Goal: Download file/media

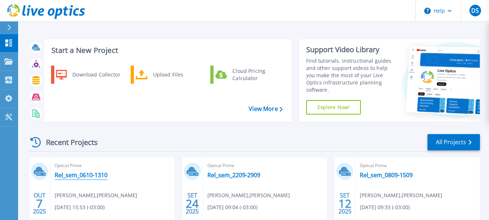
click at [89, 174] on link "Rel_sem_0610-1310" at bounding box center [81, 174] width 53 height 7
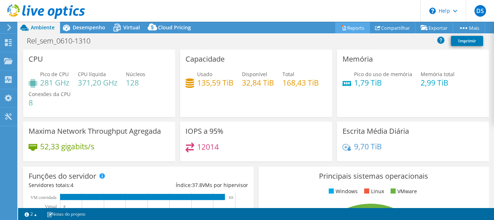
click at [350, 29] on link "Reports" at bounding box center [352, 27] width 35 height 11
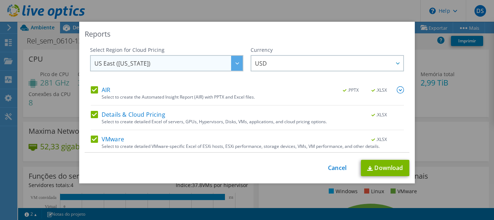
click at [231, 62] on div at bounding box center [237, 63] width 12 height 15
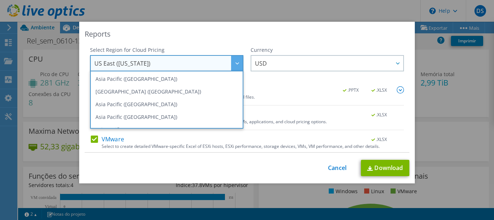
click at [231, 62] on div at bounding box center [237, 63] width 12 height 15
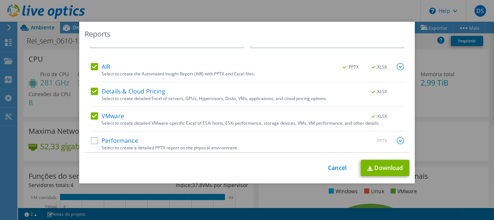
scroll to position [24, 0]
click at [93, 63] on label "AIR" at bounding box center [101, 65] width 20 height 7
click at [0, 0] on input "AIR" at bounding box center [0, 0] width 0 height 0
click at [91, 87] on label "Details & Cloud Pricing" at bounding box center [128, 89] width 75 height 7
click at [0, 0] on input "Details & Cloud Pricing" at bounding box center [0, 0] width 0 height 0
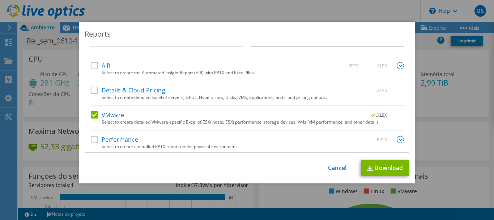
click at [91, 113] on label "VMware" at bounding box center [107, 114] width 33 height 7
click at [0, 0] on input "VMware" at bounding box center [0, 0] width 0 height 0
click at [91, 139] on label "Performance" at bounding box center [114, 139] width 47 height 7
click at [0, 0] on input "Performance" at bounding box center [0, 0] width 0 height 0
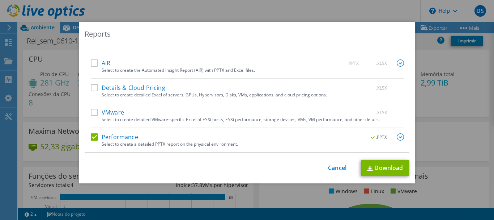
click at [397, 137] on img at bounding box center [400, 136] width 7 height 7
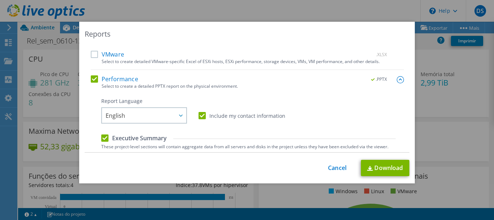
scroll to position [93, 0]
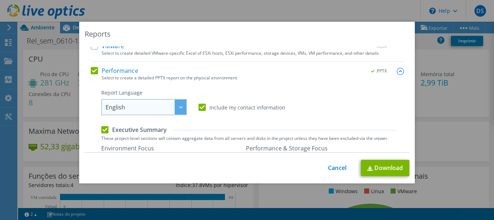
click at [177, 110] on div at bounding box center [181, 107] width 12 height 15
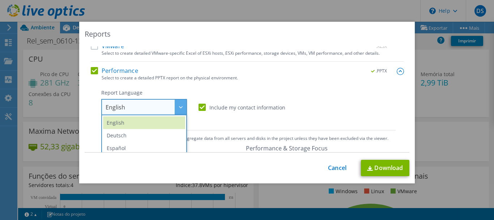
scroll to position [49, 0]
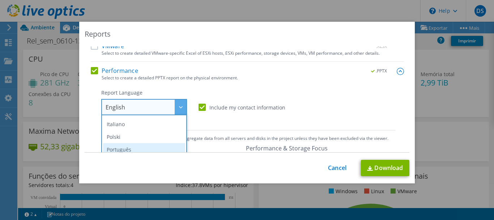
click at [127, 150] on li "Português" at bounding box center [144, 149] width 82 height 13
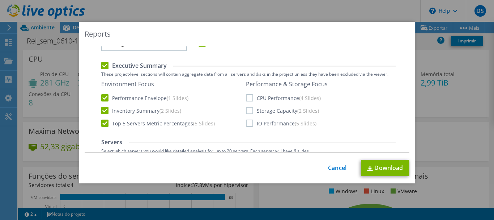
scroll to position [161, 0]
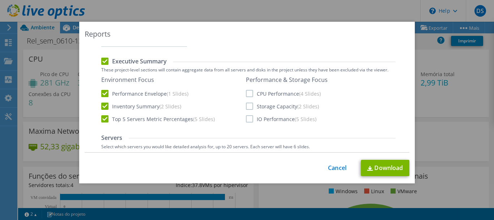
click at [247, 93] on label "CPU Performance (4 Slides)" at bounding box center [283, 93] width 75 height 7
click at [0, 0] on input "CPU Performance (4 Slides)" at bounding box center [0, 0] width 0 height 0
click at [246, 105] on label "Storage Capacity (2 Slides)" at bounding box center [282, 105] width 73 height 7
click at [0, 0] on input "Storage Capacity (2 Slides)" at bounding box center [0, 0] width 0 height 0
click at [246, 117] on label "IO Performance (5 Slides)" at bounding box center [281, 118] width 71 height 7
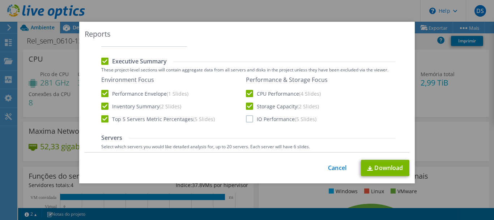
click at [0, 0] on input "IO Performance (5 Slides)" at bounding box center [0, 0] width 0 height 0
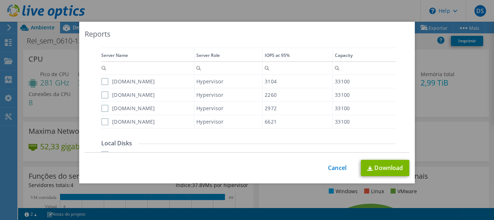
scroll to position [269, 0]
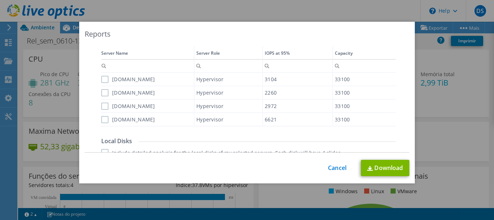
click at [101, 79] on label "[DOMAIN_NAME]" at bounding box center [128, 79] width 54 height 7
click at [0, 0] on input "[DOMAIN_NAME]" at bounding box center [0, 0] width 0 height 0
click at [102, 92] on label "[DOMAIN_NAME]" at bounding box center [128, 92] width 54 height 7
click at [0, 0] on input "[DOMAIN_NAME]" at bounding box center [0, 0] width 0 height 0
click at [103, 107] on label "[DOMAIN_NAME]" at bounding box center [128, 105] width 54 height 7
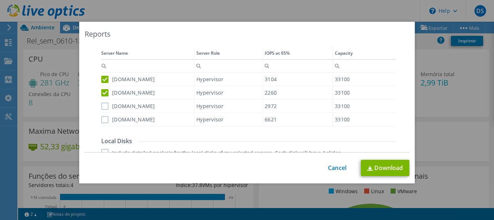
click at [0, 0] on input "[DOMAIN_NAME]" at bounding box center [0, 0] width 0 height 0
click at [102, 119] on label "[DOMAIN_NAME]" at bounding box center [128, 119] width 54 height 7
click at [0, 0] on input "[DOMAIN_NAME]" at bounding box center [0, 0] width 0 height 0
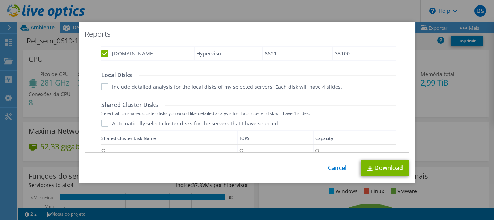
scroll to position [341, 0]
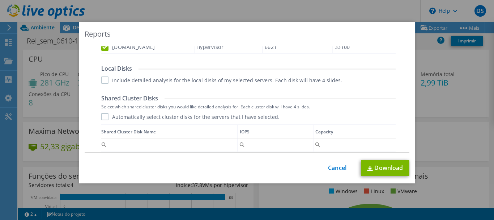
drag, startPoint x: 103, startPoint y: 79, endPoint x: 102, endPoint y: 110, distance: 31.2
click at [103, 82] on label "Include detailed analysis for the local disks of my selected servers. Each disk…" at bounding box center [221, 79] width 241 height 7
click at [0, 0] on input "Include detailed analysis for the local disks of my selected servers. Each disk…" at bounding box center [0, 0] width 0 height 0
click at [102, 115] on label "Automatically select cluster disks for the servers that I have selected." at bounding box center [190, 116] width 178 height 7
click at [0, 0] on input "Automatically select cluster disks for the servers that I have selected." at bounding box center [0, 0] width 0 height 0
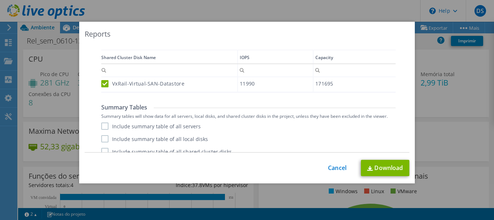
scroll to position [424, 0]
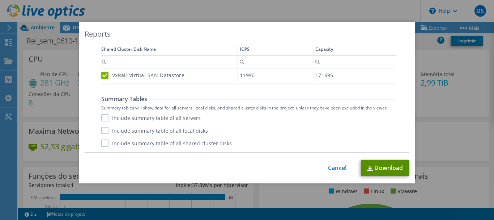
click at [383, 172] on link "Download" at bounding box center [385, 168] width 48 height 16
click at [337, 167] on link "Cancel" at bounding box center [337, 167] width 18 height 7
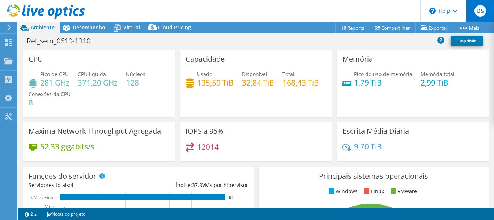
click at [482, 10] on span "DS" at bounding box center [481, 11] width 12 height 12
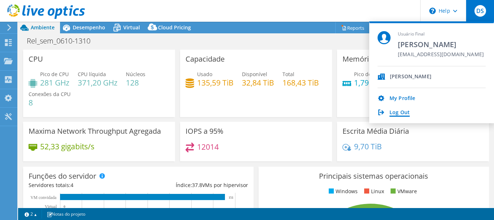
click at [403, 112] on link "Log Out" at bounding box center [400, 112] width 20 height 7
